Goal: Find specific page/section: Find specific page/section

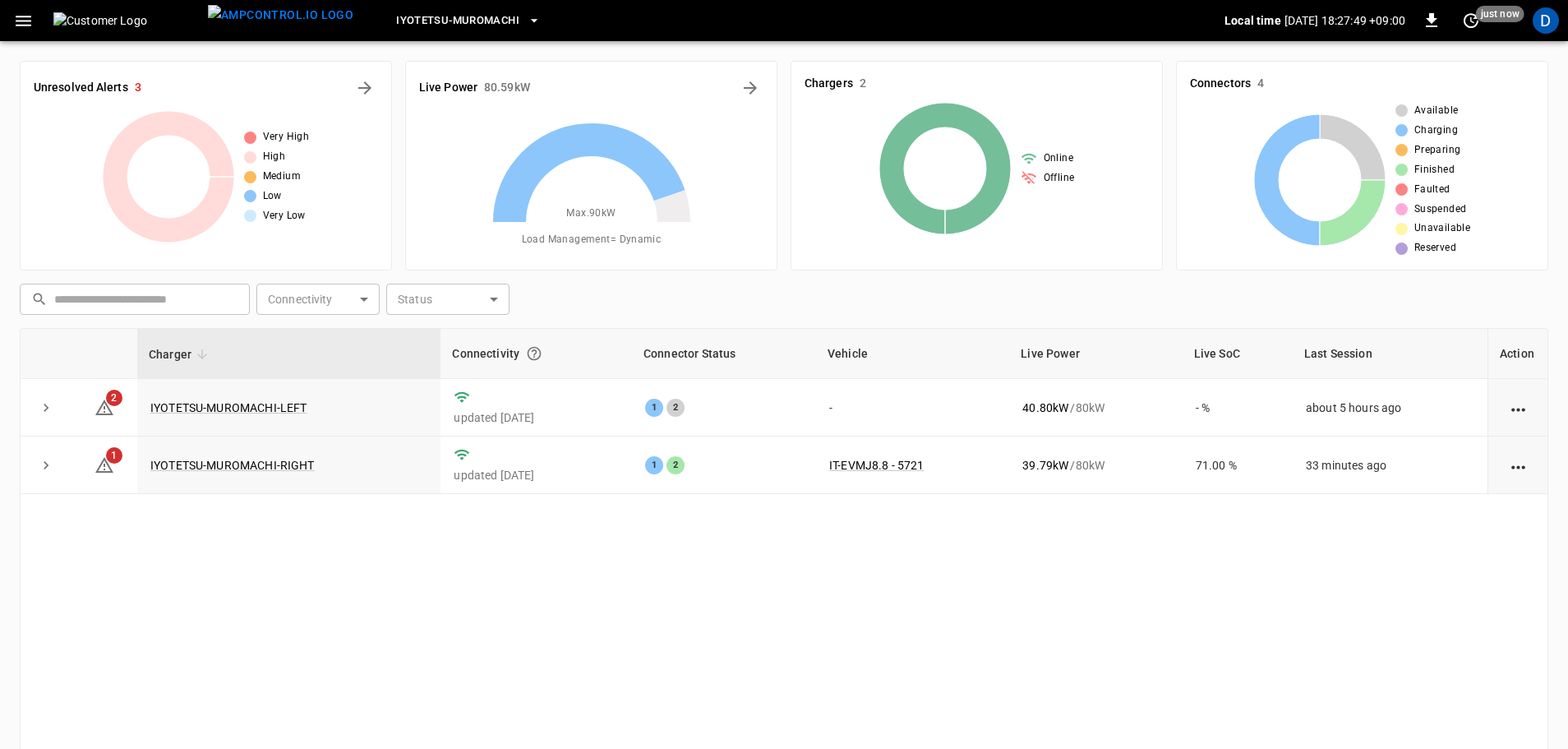
click at [17, 23] on icon "button" at bounding box center [23, 21] width 21 height 21
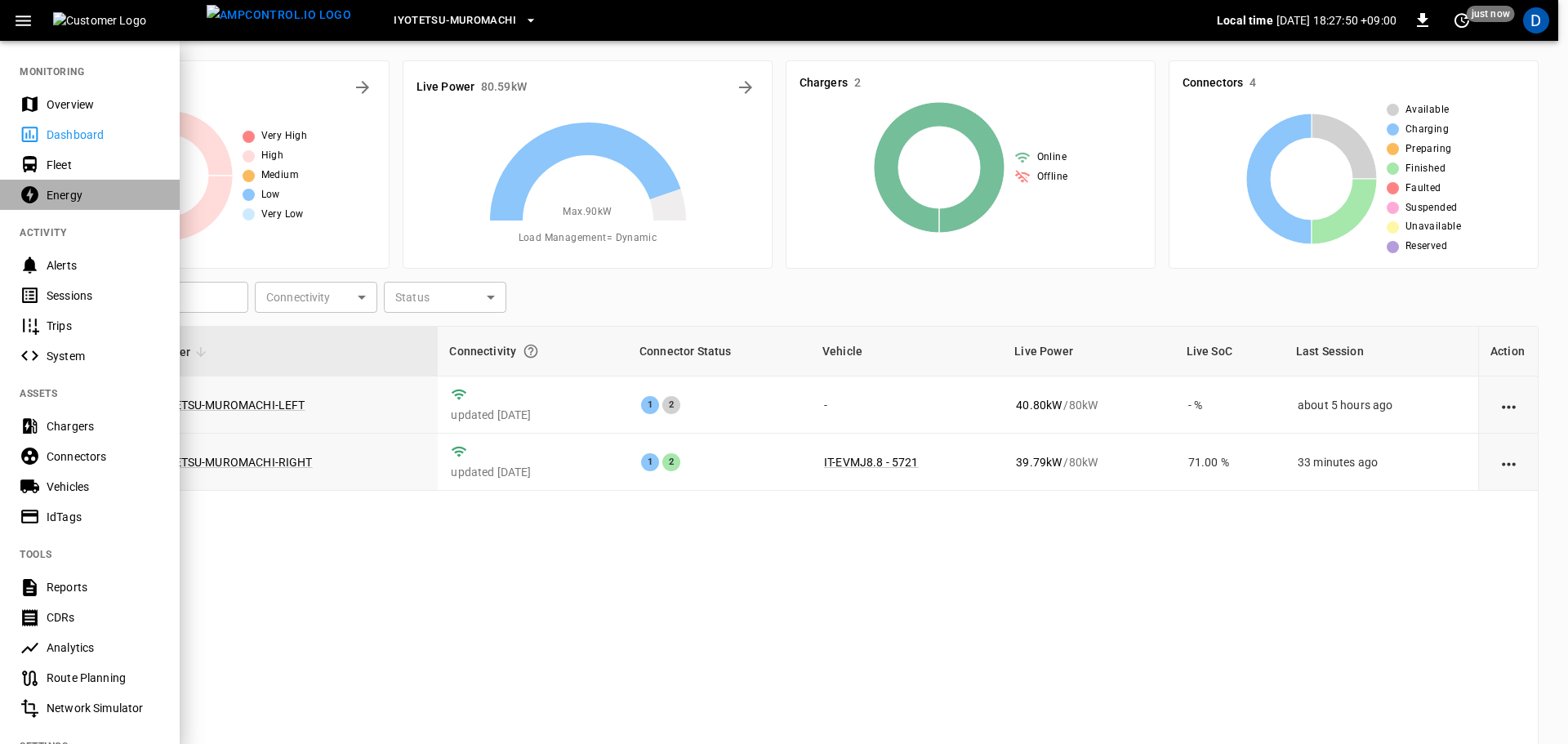
click at [63, 201] on div "Energy" at bounding box center [103, 195] width 113 height 17
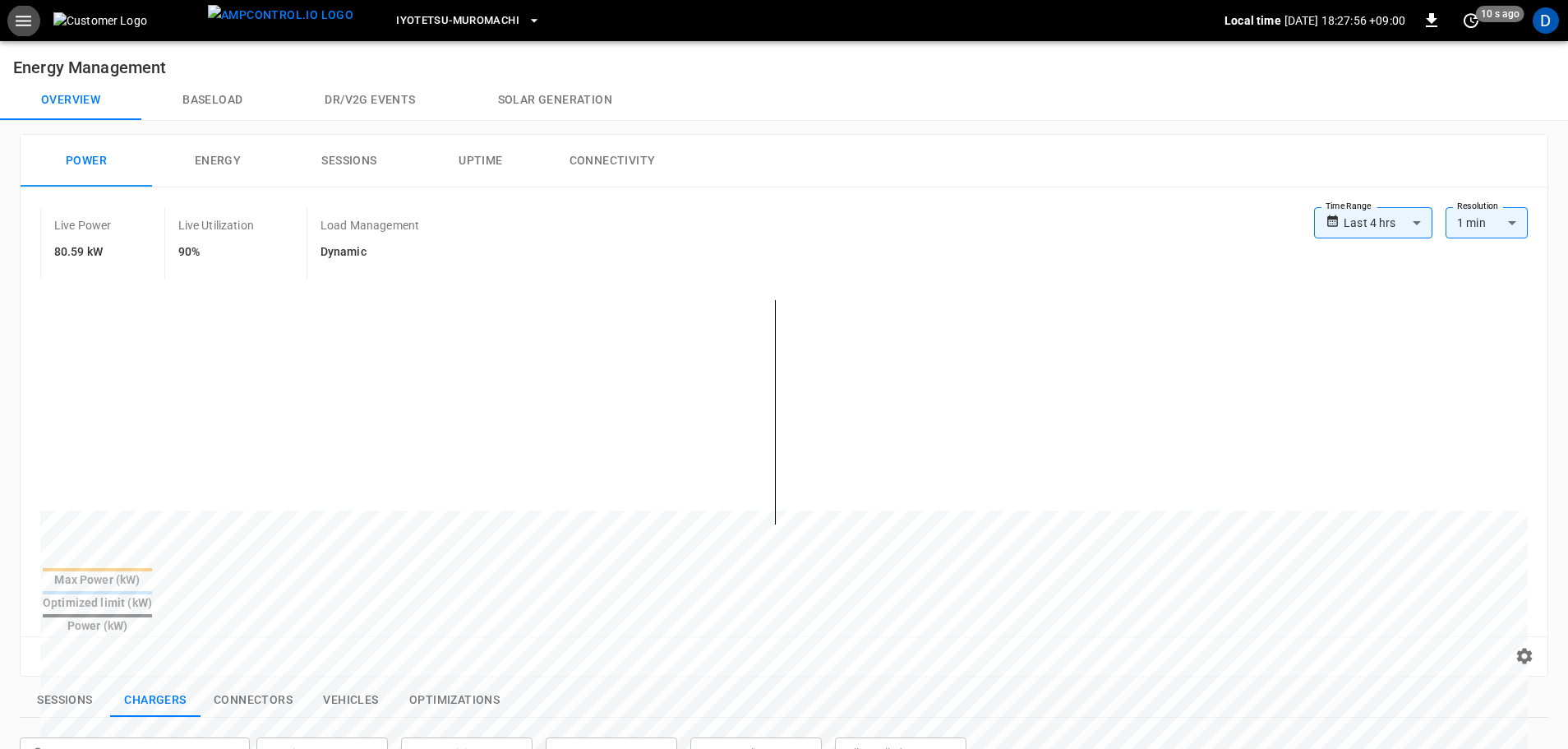
click at [1038, 225] on body "**********" at bounding box center [784, 682] width 1568 height 1366
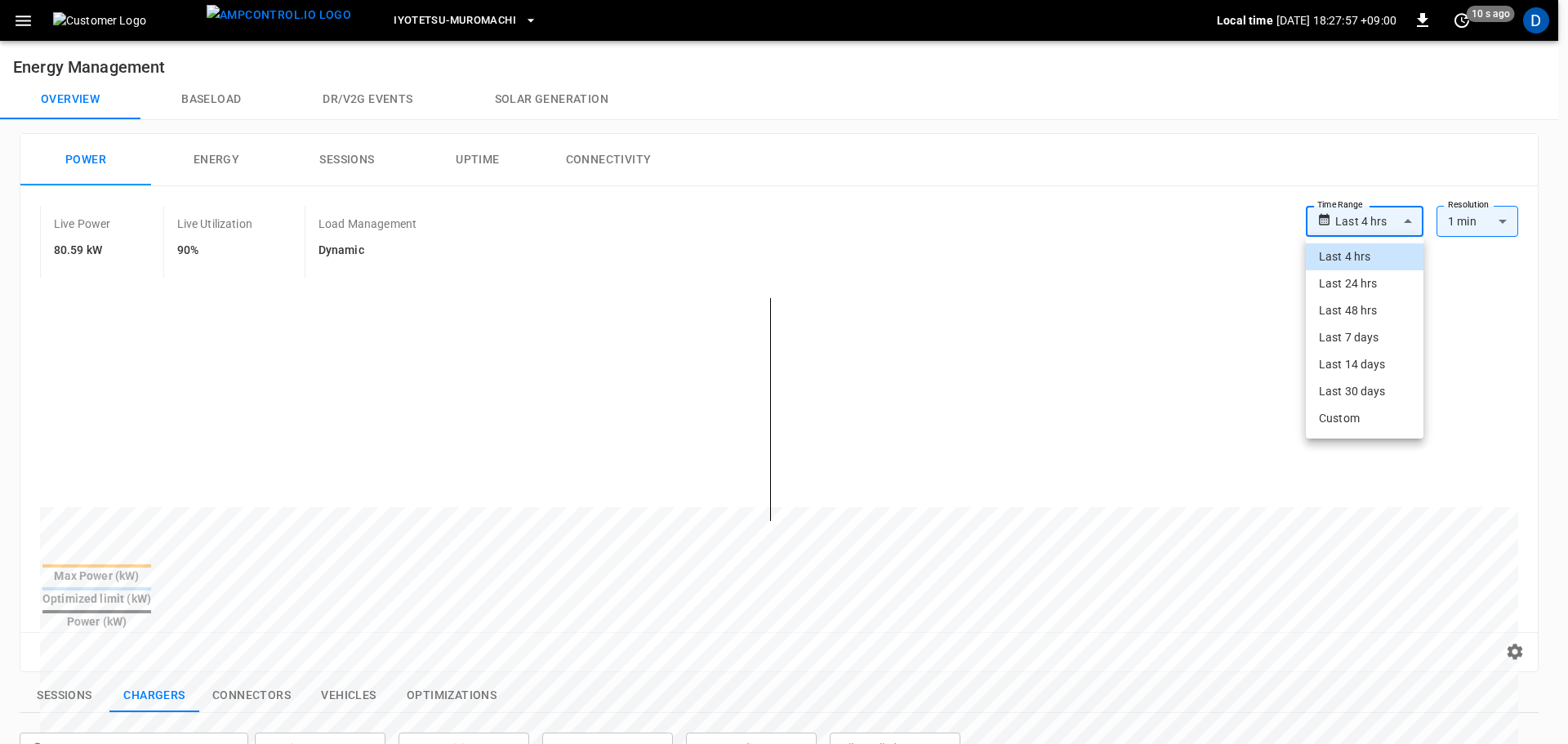
click at [1031, 279] on li "Last 24 hrs" at bounding box center [1364, 283] width 117 height 27
type input "**********"
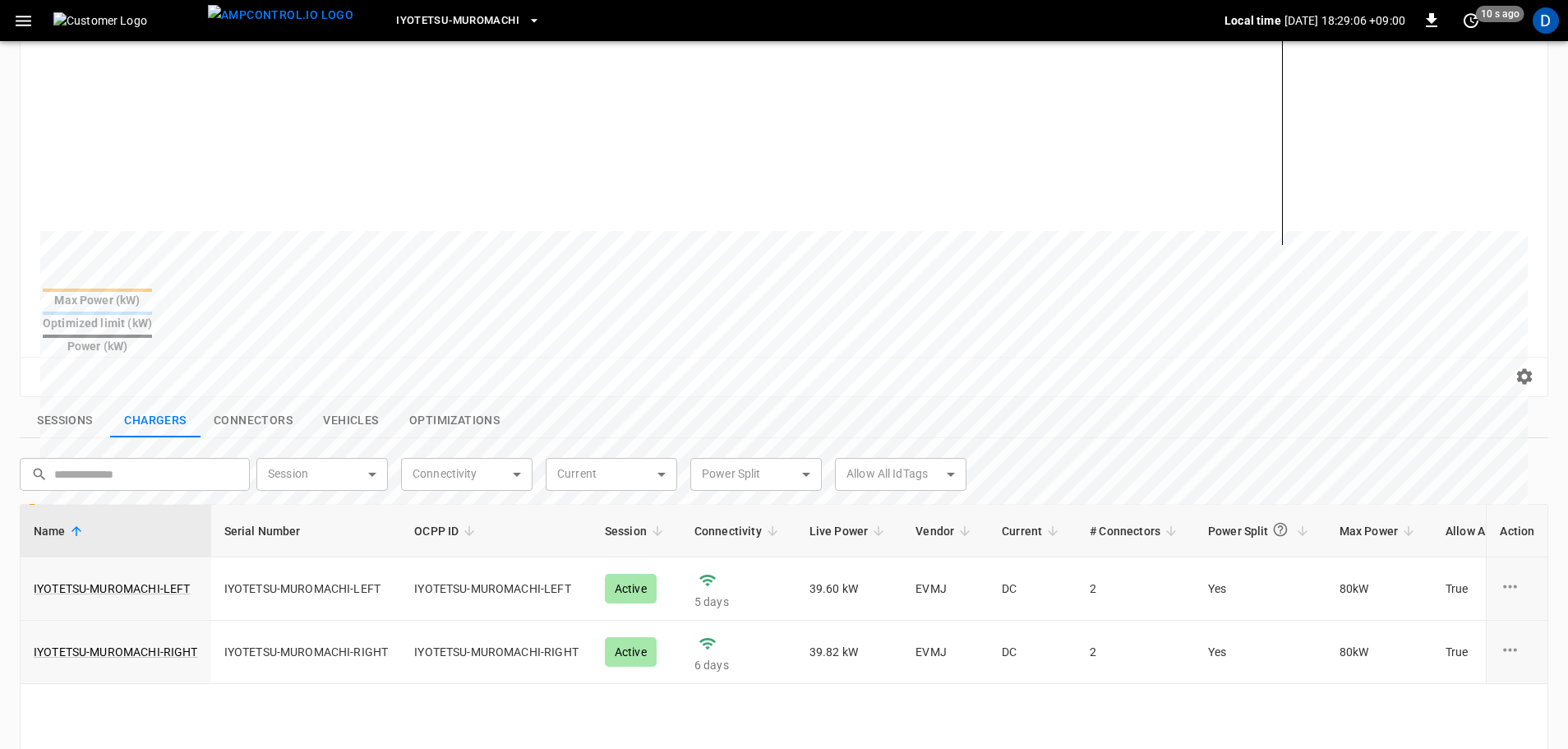
scroll to position [329, 0]
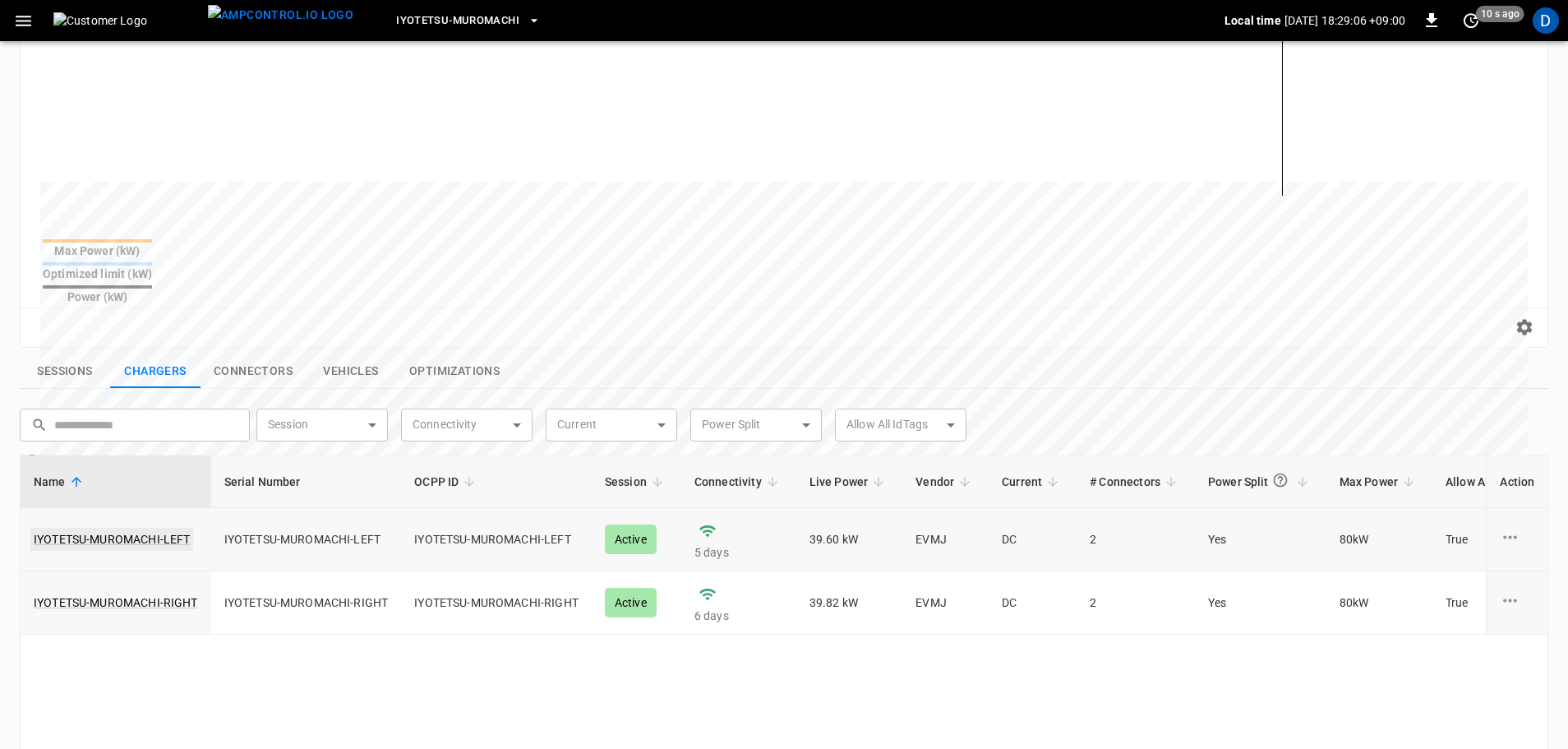
click at [127, 431] on link "IYOTETSU-MUROMACHI-LEFT" at bounding box center [112, 538] width 163 height 23
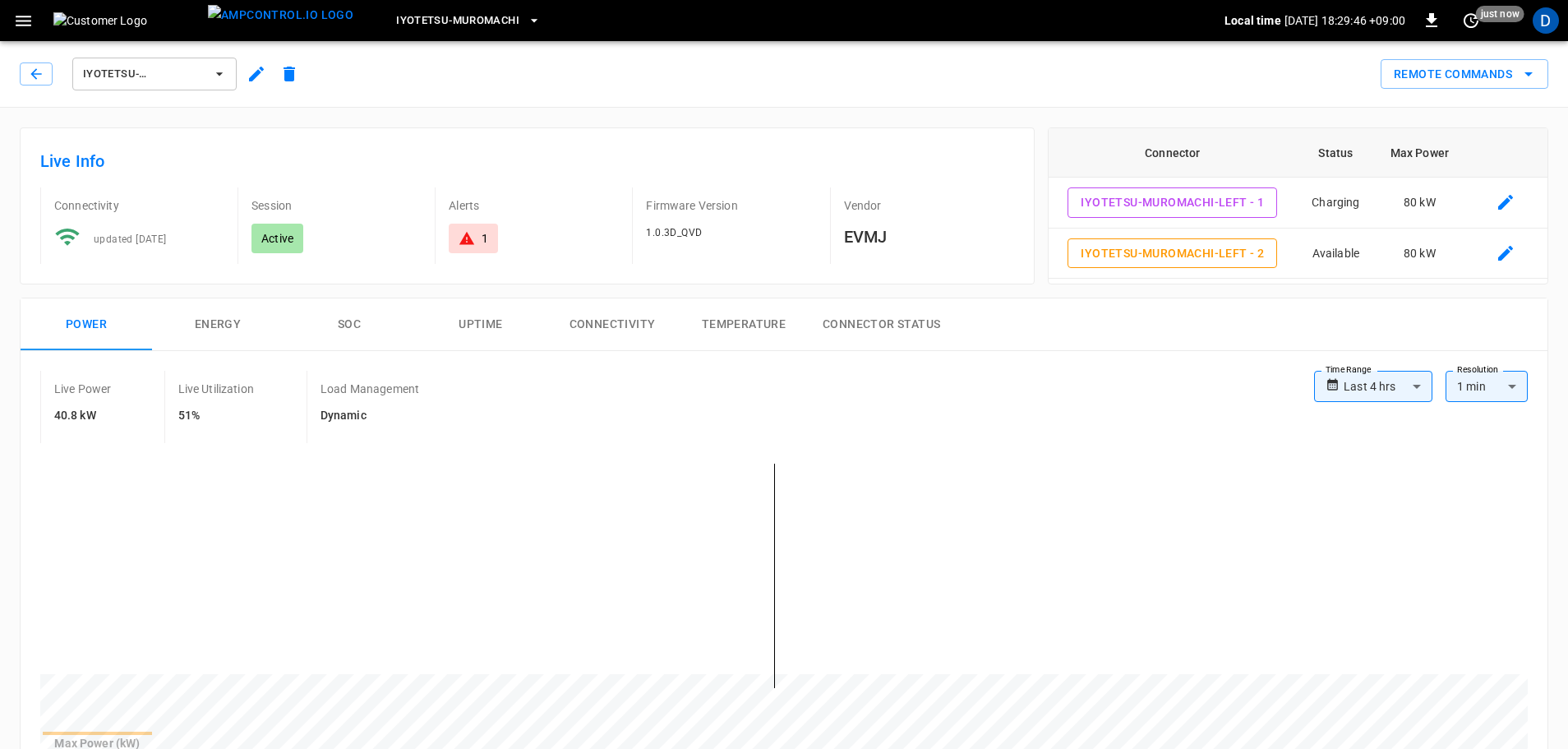
click at [213, 70] on icon "button" at bounding box center [219, 74] width 17 height 17
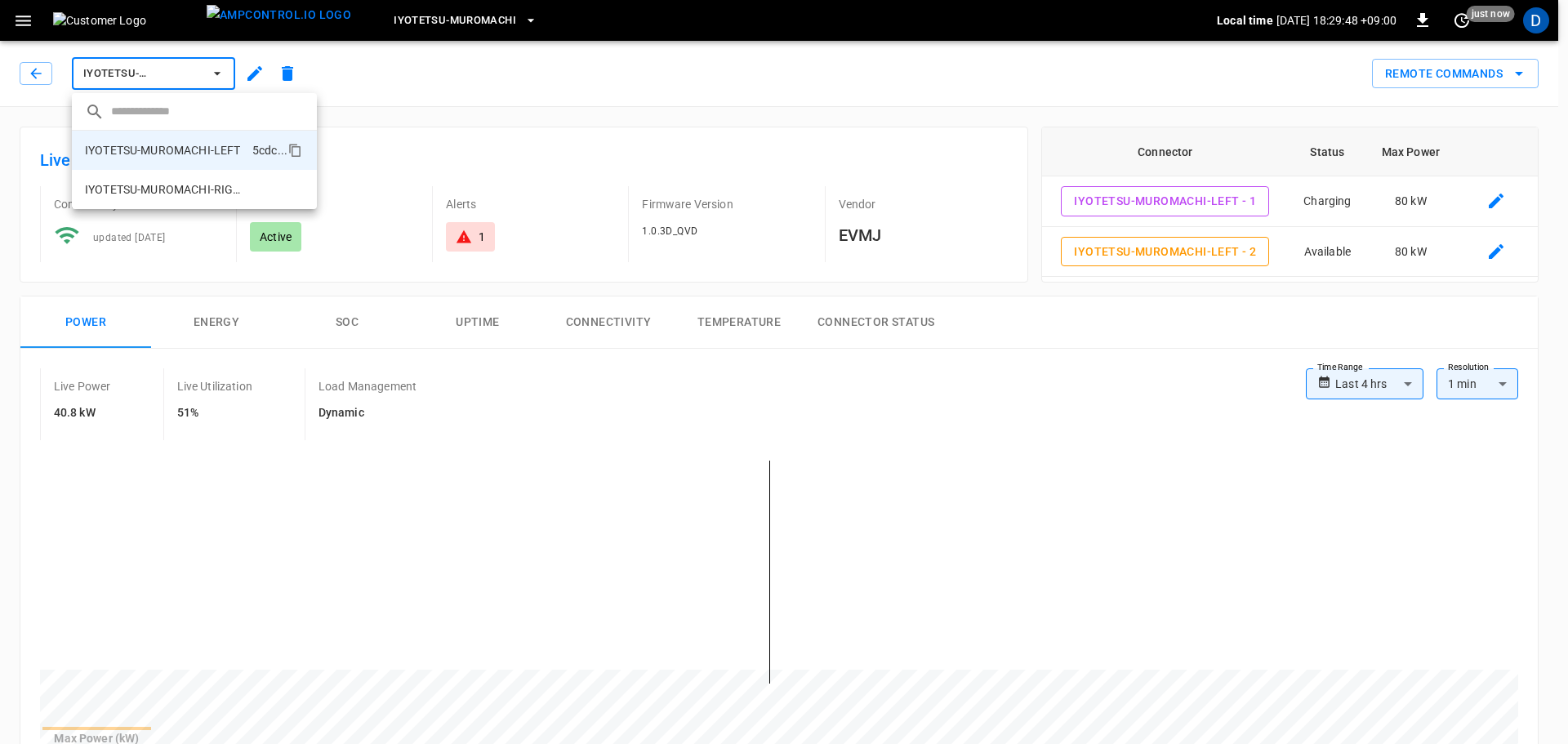
click at [238, 428] on div at bounding box center [784, 372] width 1568 height 744
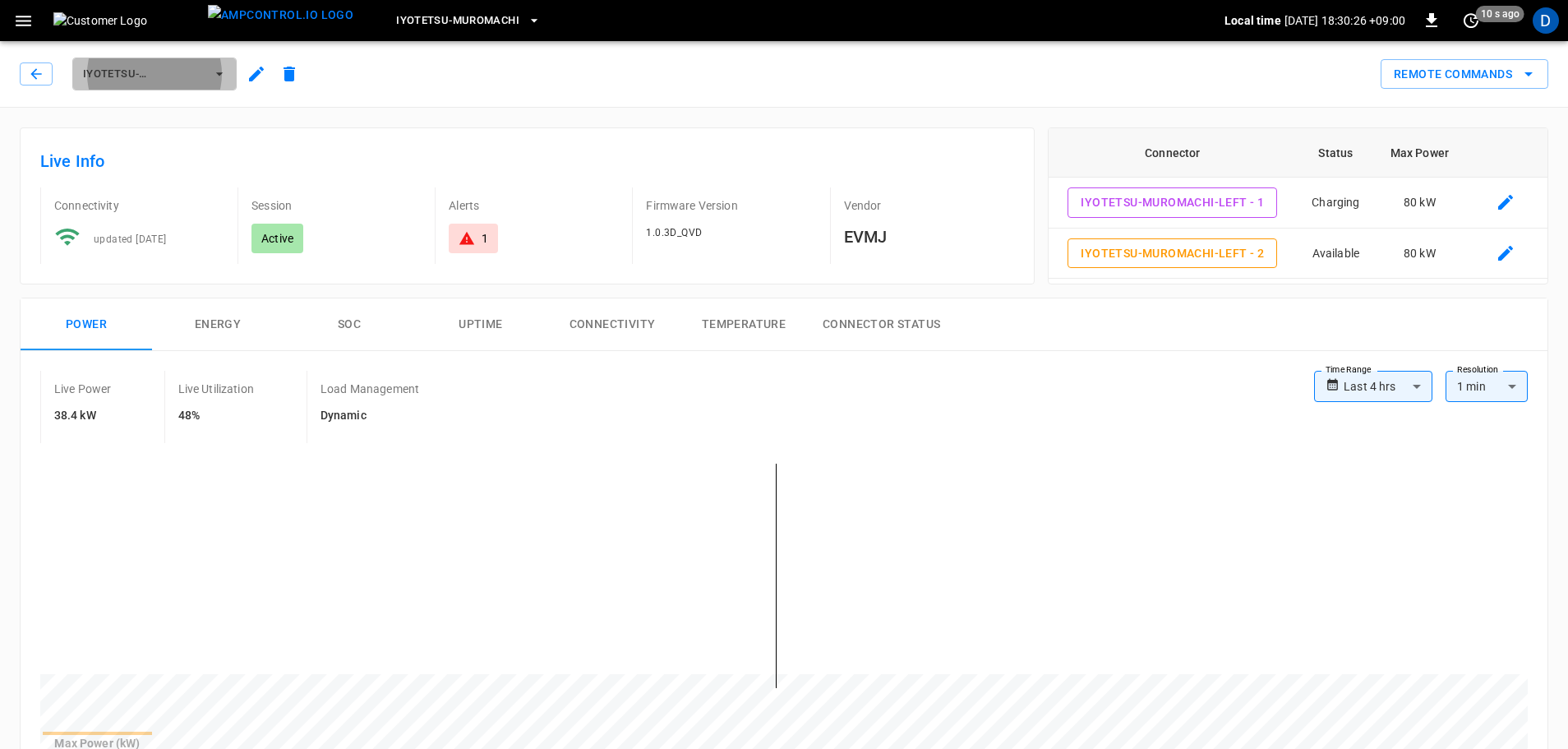
click at [228, 78] on button "IYOTETSU-MUROMACHI-LEFT" at bounding box center [155, 74] width 165 height 33
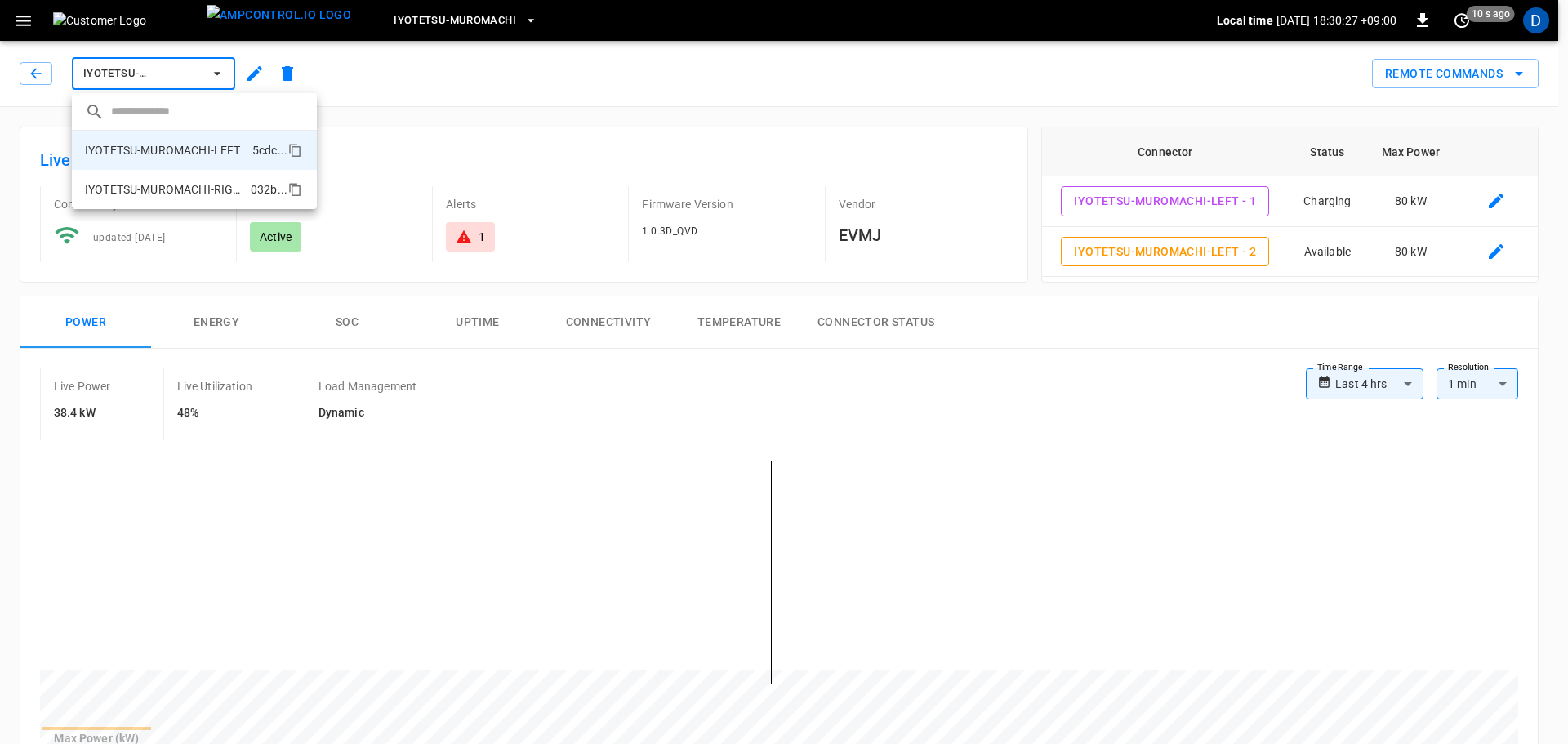
click at [165, 193] on p "IYOTETSU-MUROMACHI-RIGHT" at bounding box center [164, 189] width 159 height 17
